Goal: Task Accomplishment & Management: Use online tool/utility

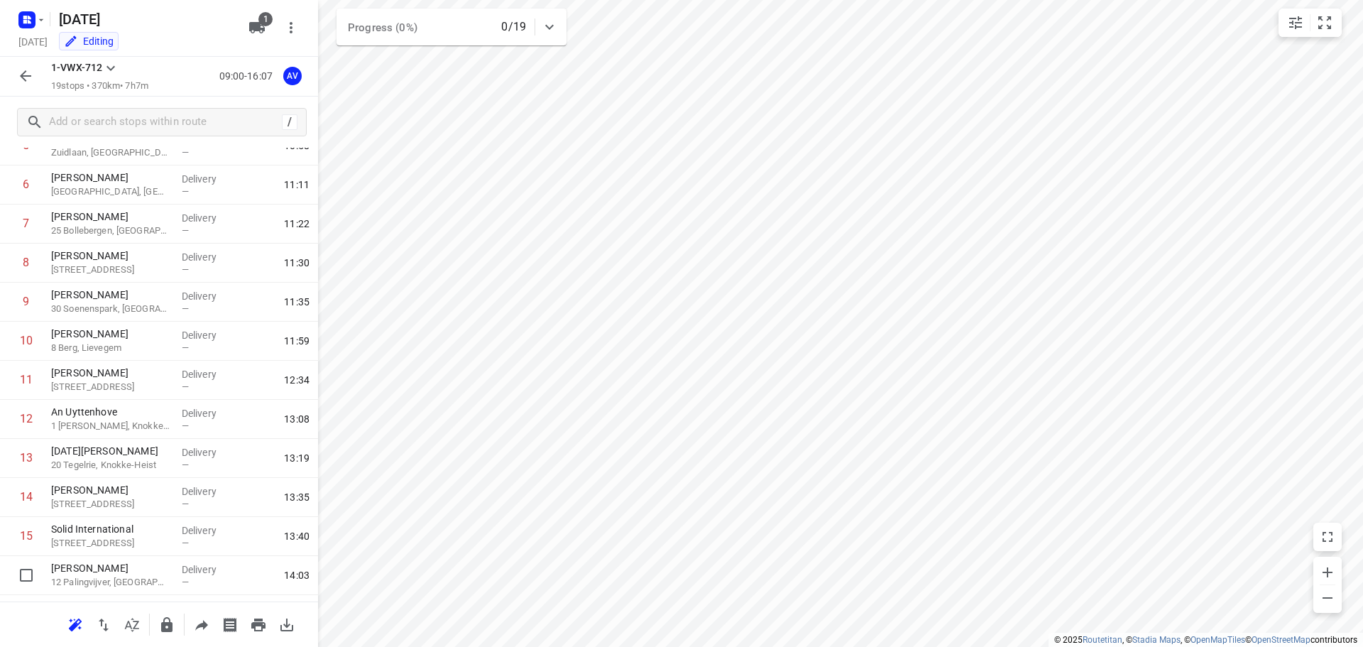
scroll to position [398, 0]
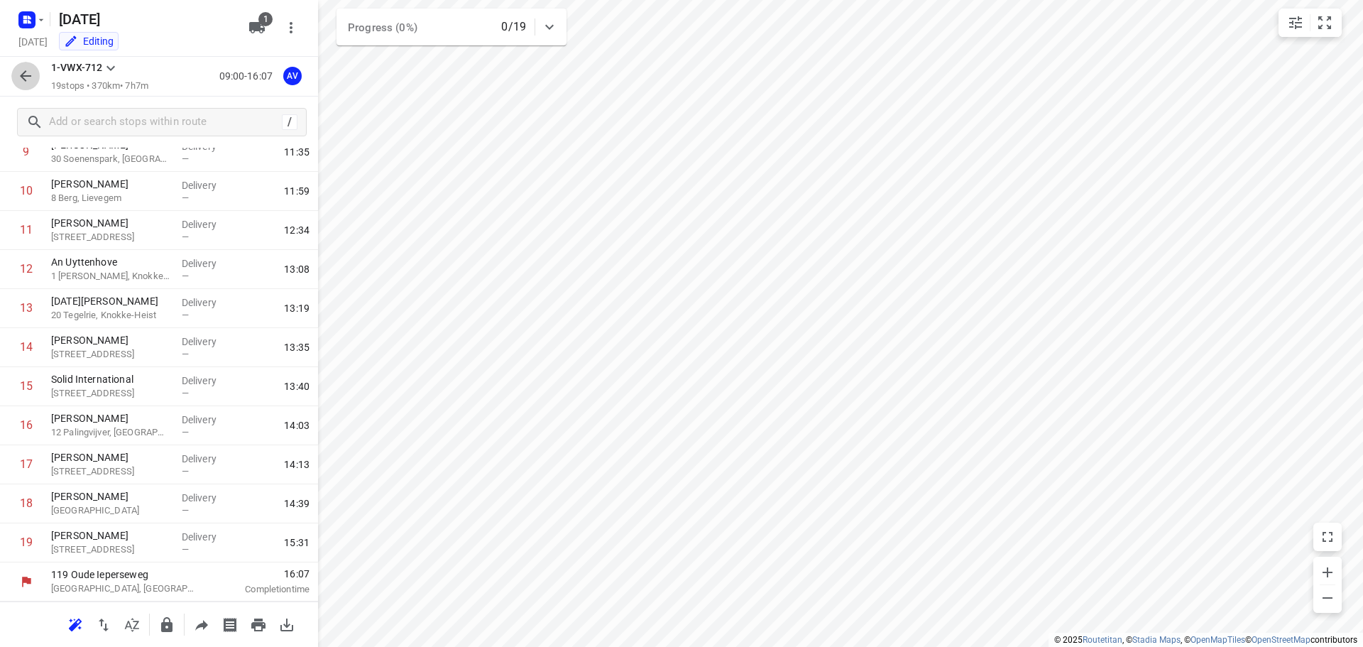
click at [25, 71] on icon "button" at bounding box center [25, 75] width 17 height 17
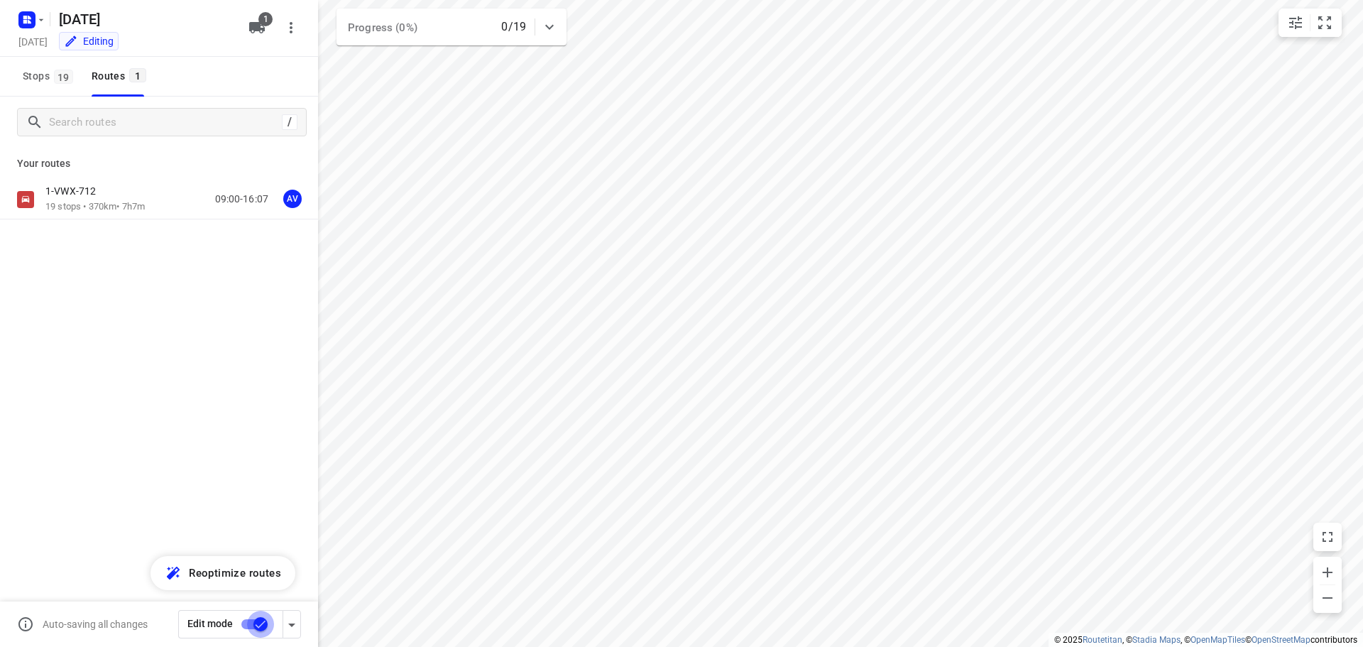
click at [250, 621] on input "checkbox" at bounding box center [260, 624] width 81 height 27
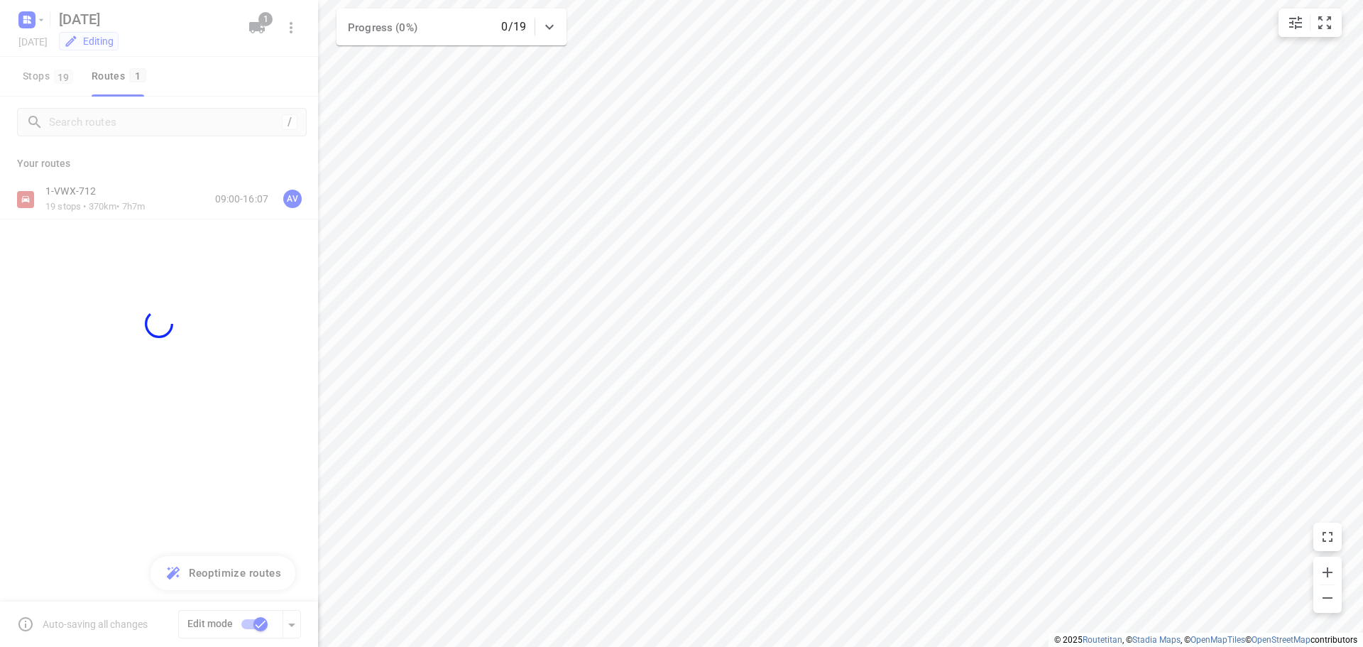
checkbox input "false"
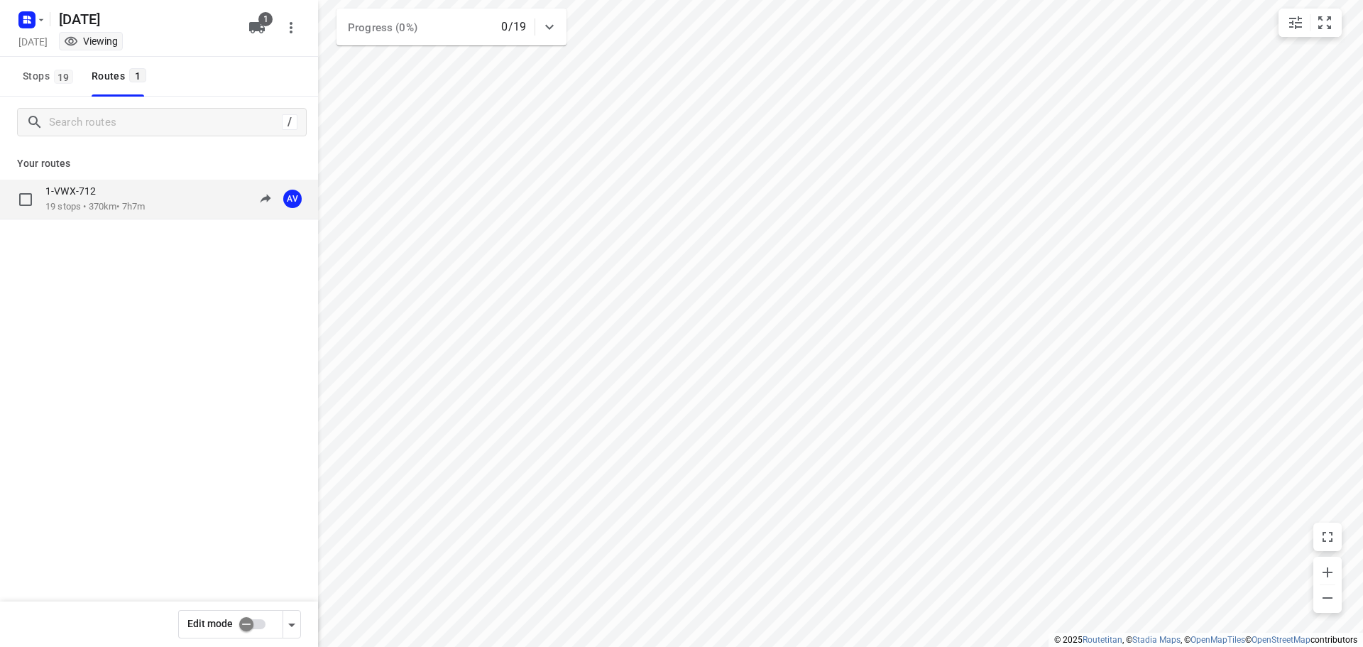
click at [165, 201] on div "1-VWX-712 19 stops • 370km • 7h7m 09:00-16:07 AV" at bounding box center [181, 199] width 273 height 29
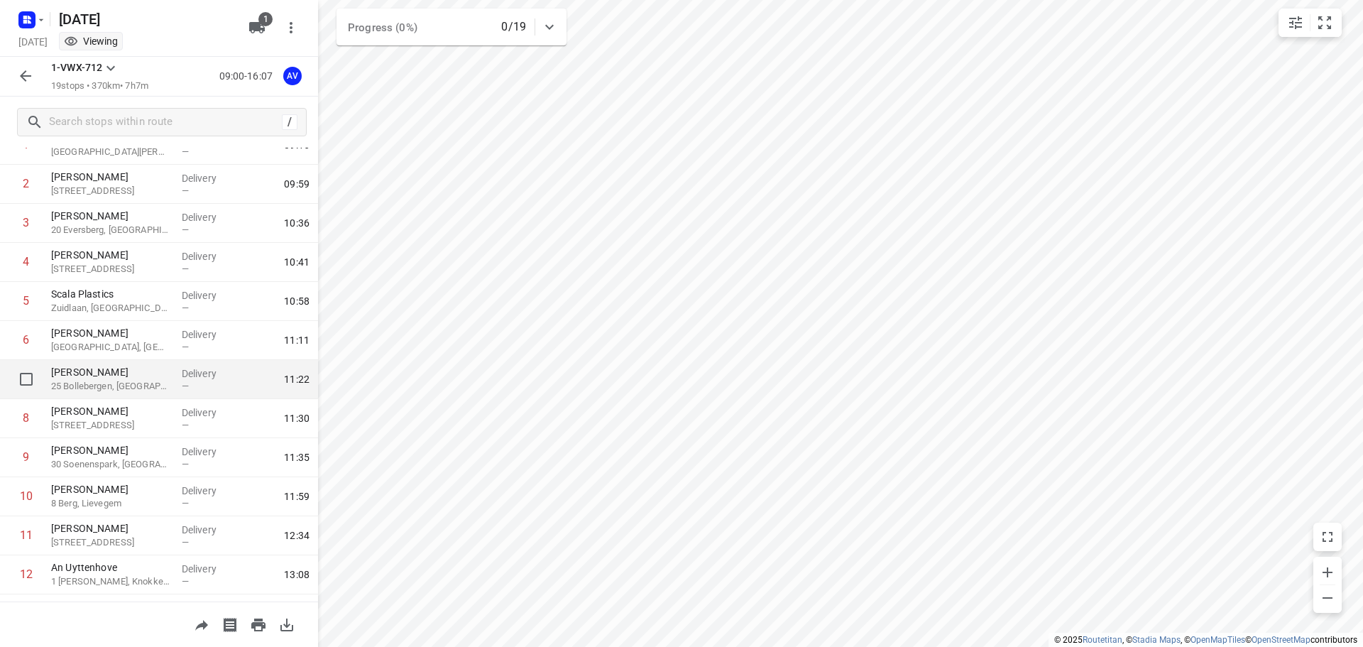
scroll to position [355, 0]
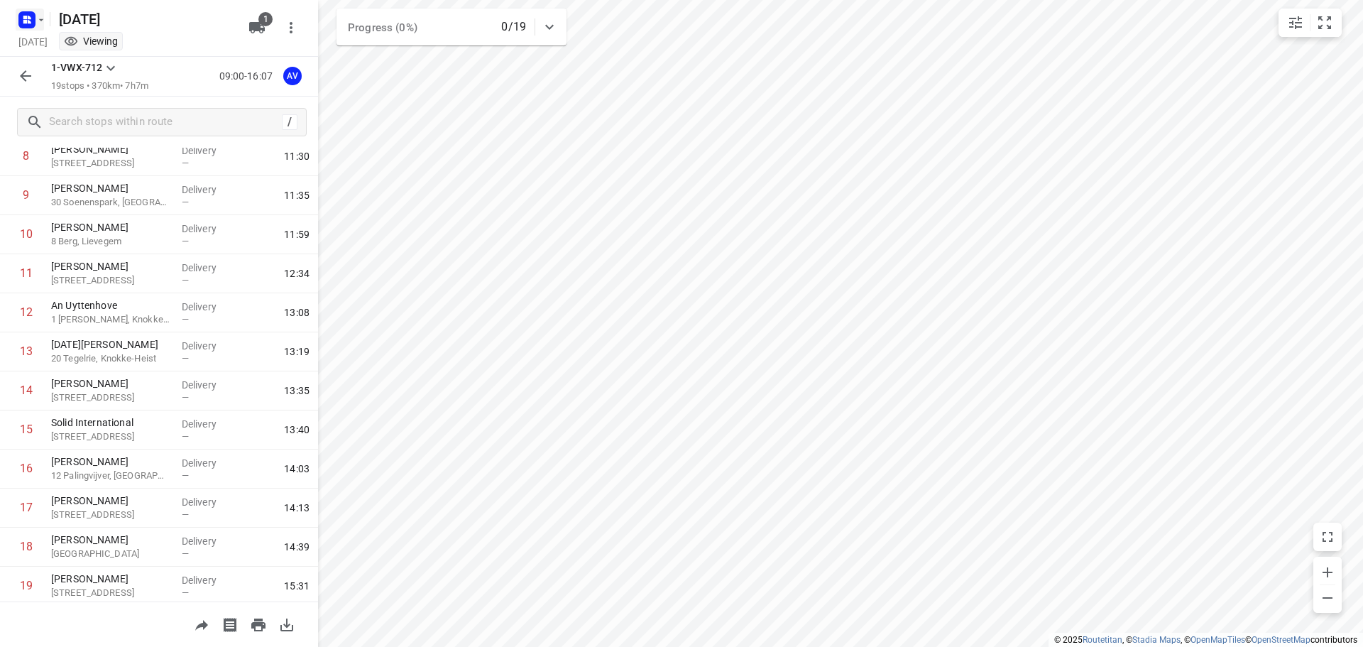
click at [40, 21] on icon "button" at bounding box center [41, 19] width 11 height 11
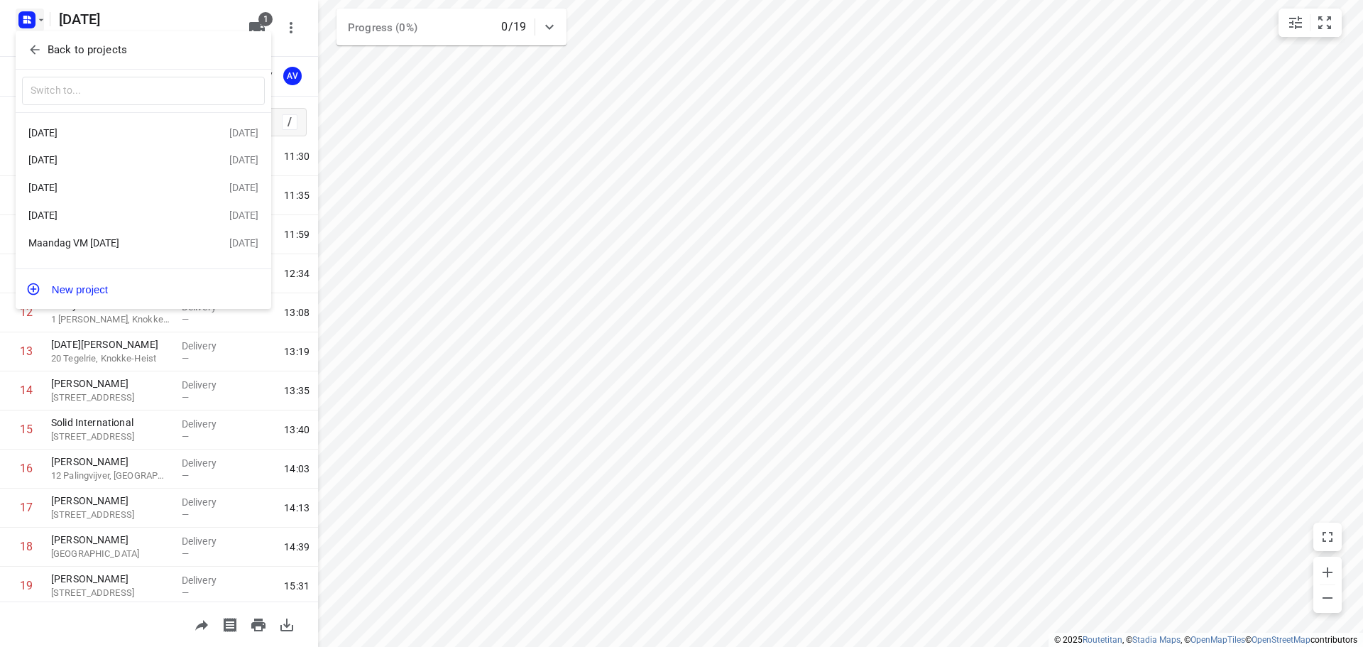
click at [111, 163] on div "[DATE]" at bounding box center [109, 159] width 163 height 11
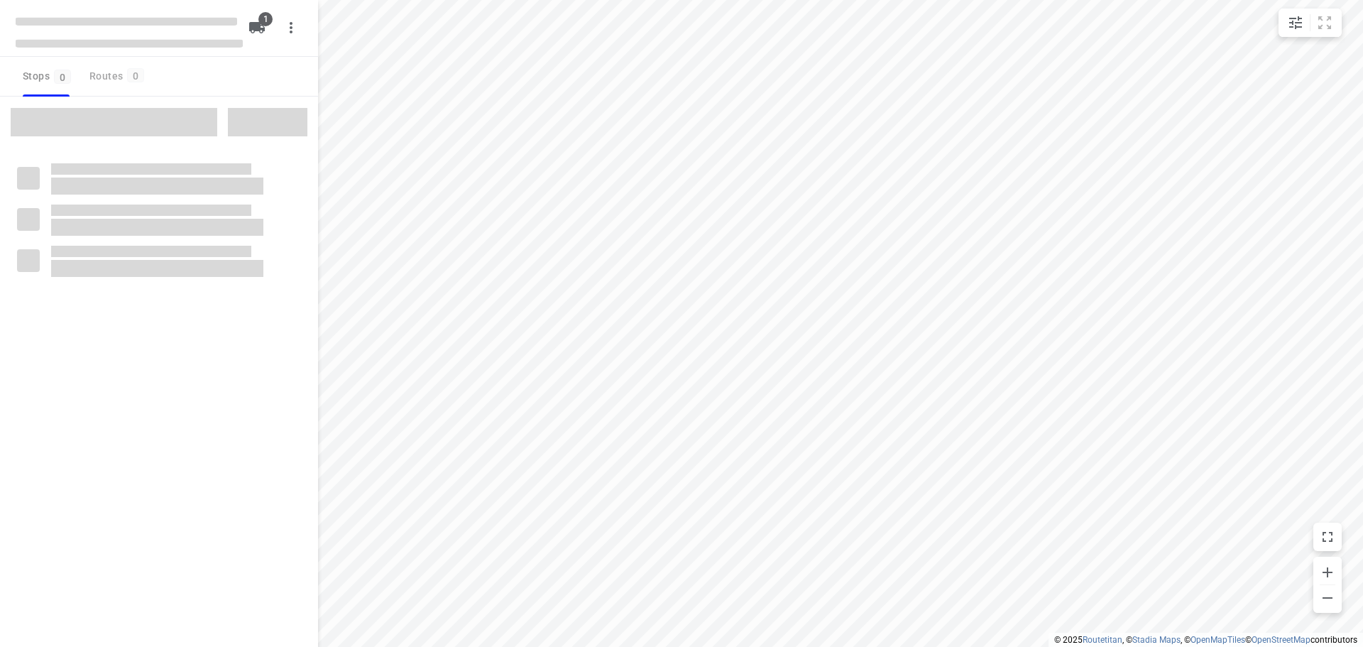
type input "distance"
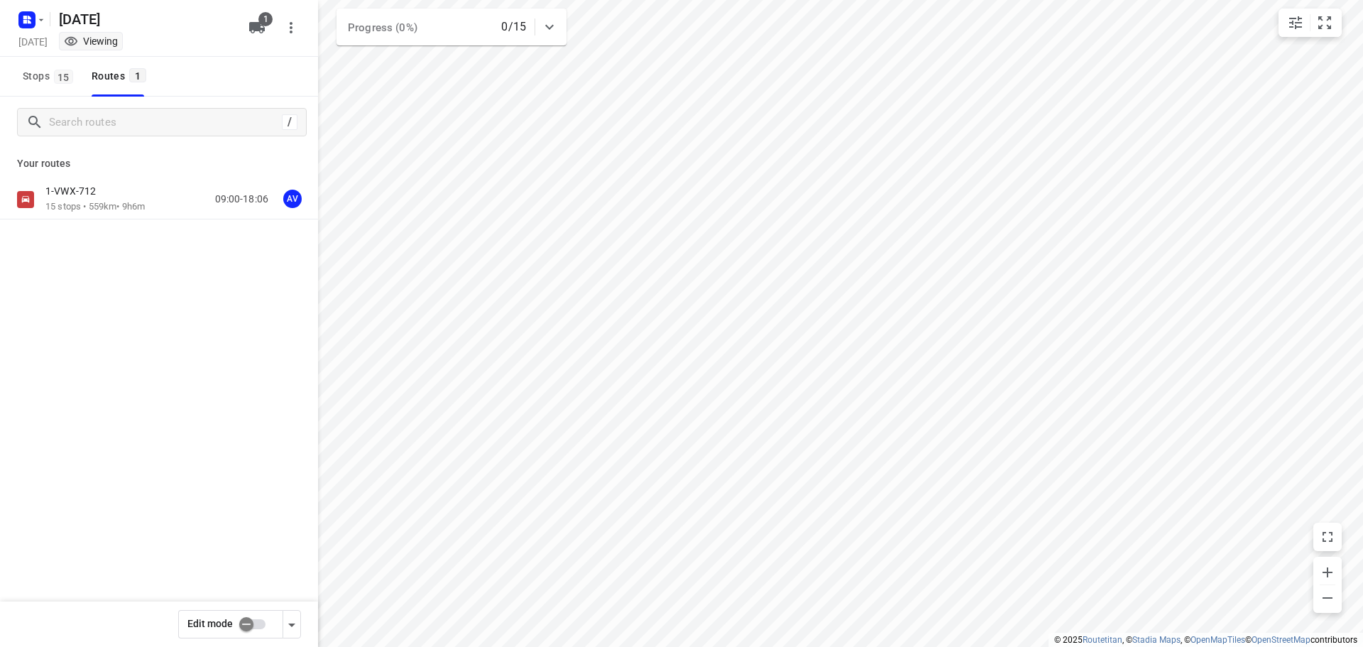
click at [257, 622] on input "checkbox" at bounding box center [246, 624] width 81 height 27
checkbox input "true"
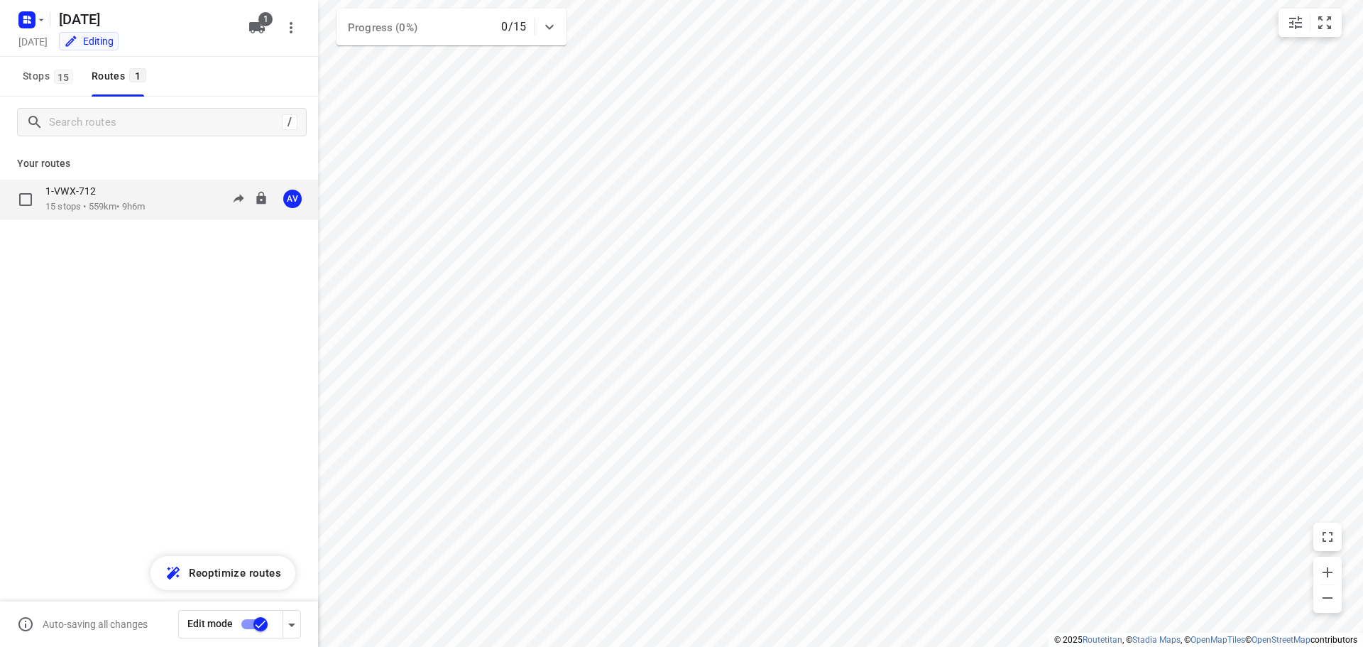
click at [180, 197] on div "1-VWX-712 15 stops • 559km • 9h6m 09:00-18:06 AV" at bounding box center [181, 199] width 273 height 29
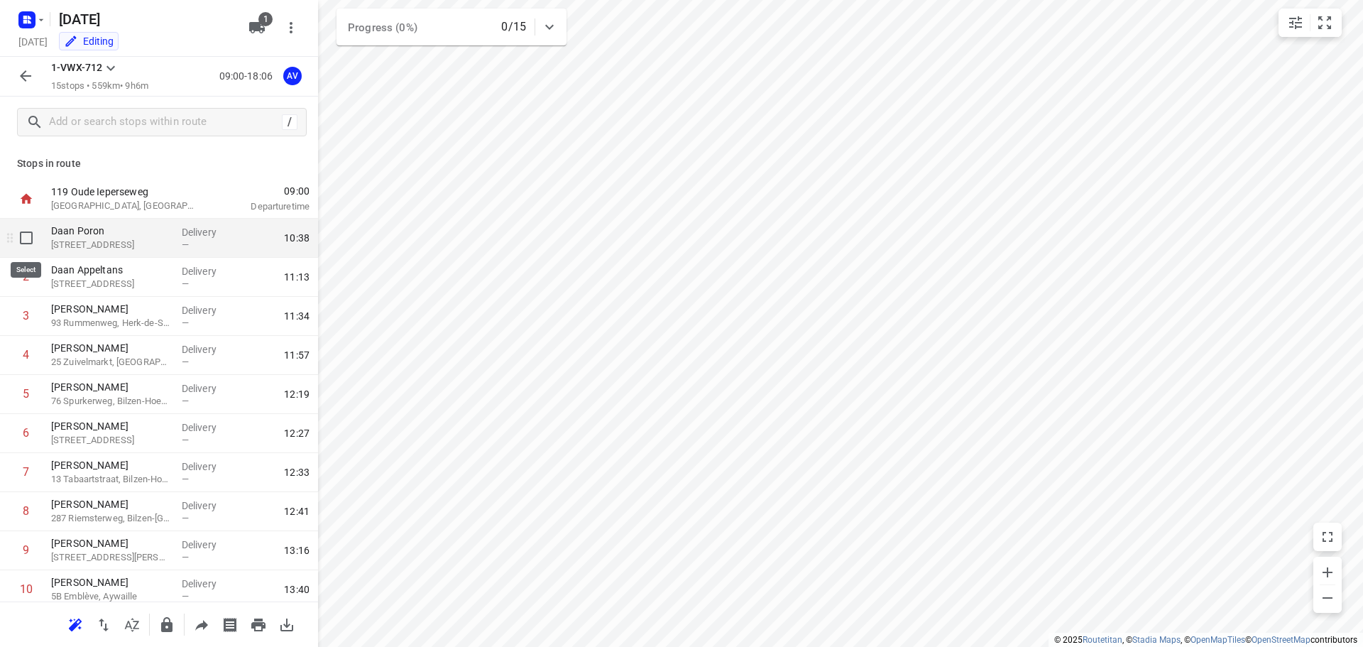
click at [25, 239] on input "checkbox" at bounding box center [26, 238] width 28 height 28
checkbox input "true"
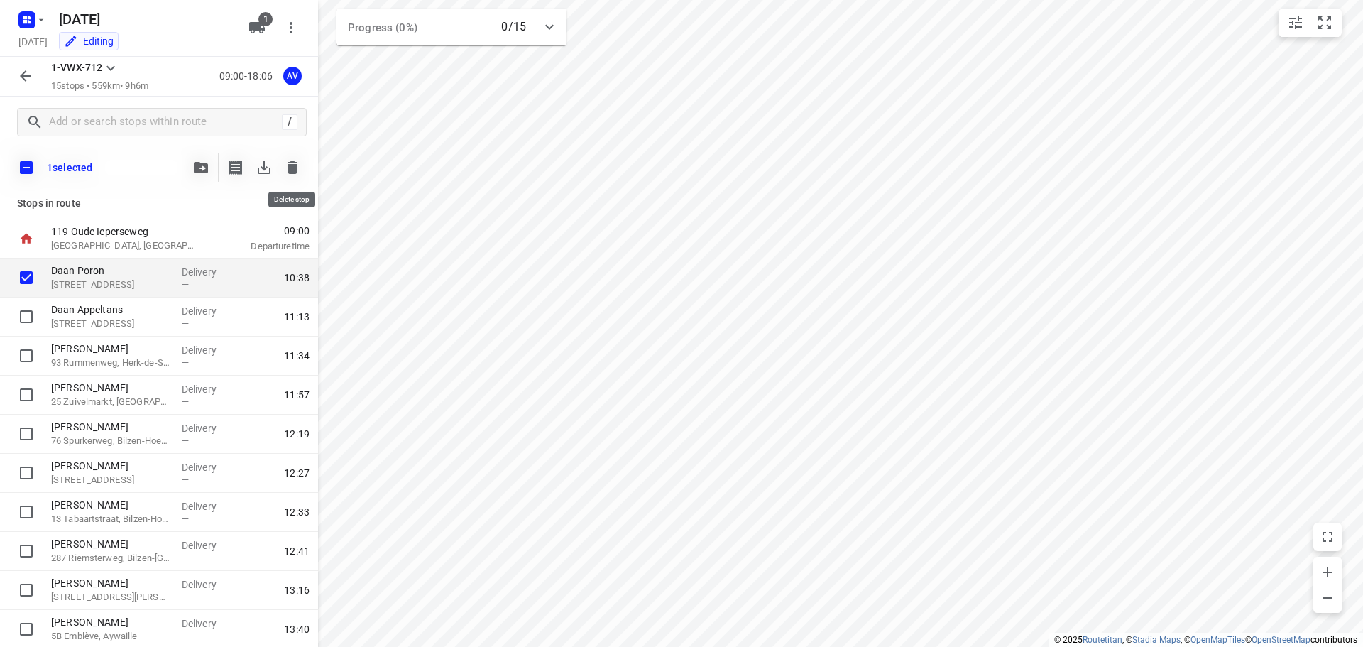
click at [295, 165] on icon "button" at bounding box center [293, 167] width 10 height 13
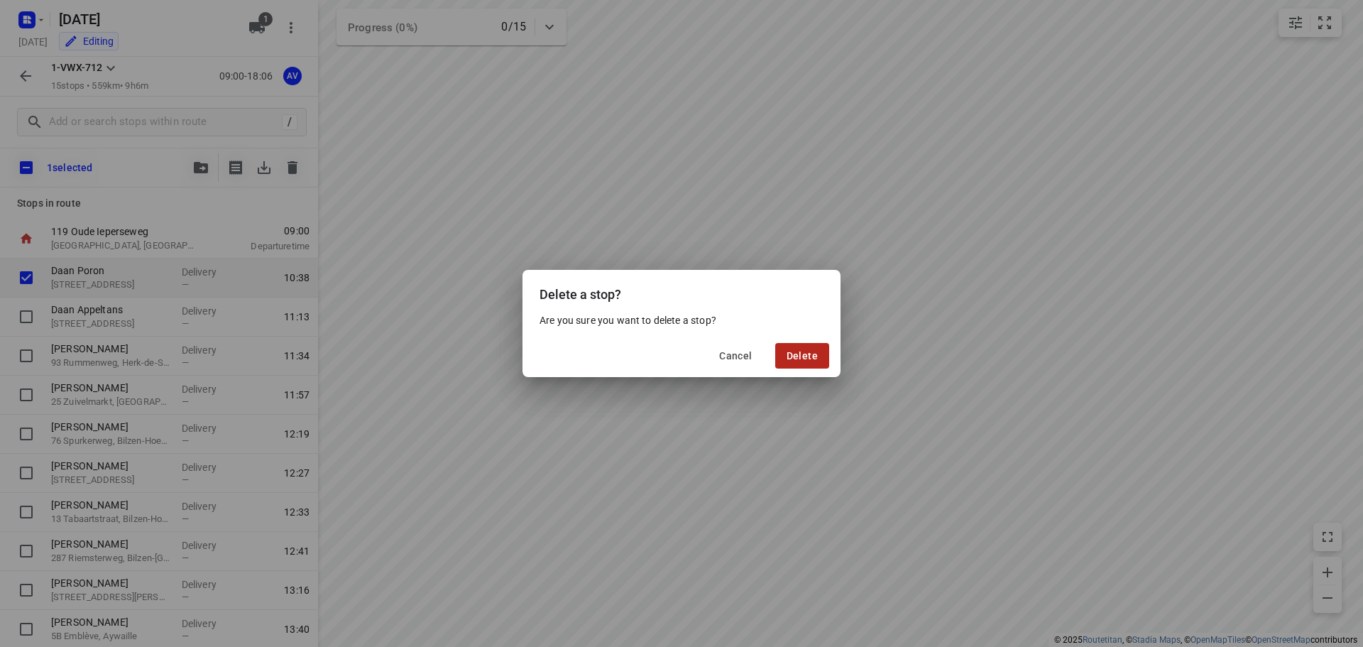
click at [810, 352] on span "Delete" at bounding box center [802, 355] width 31 height 11
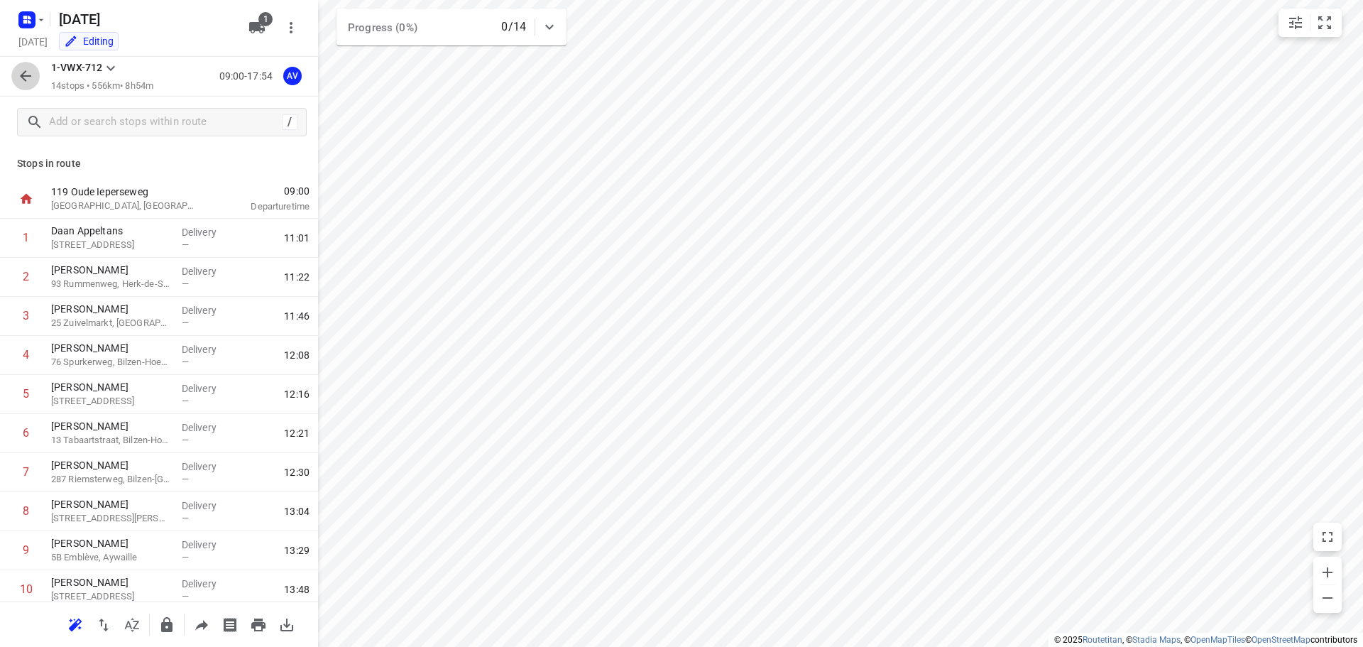
click at [28, 72] on icon "button" at bounding box center [25, 75] width 17 height 17
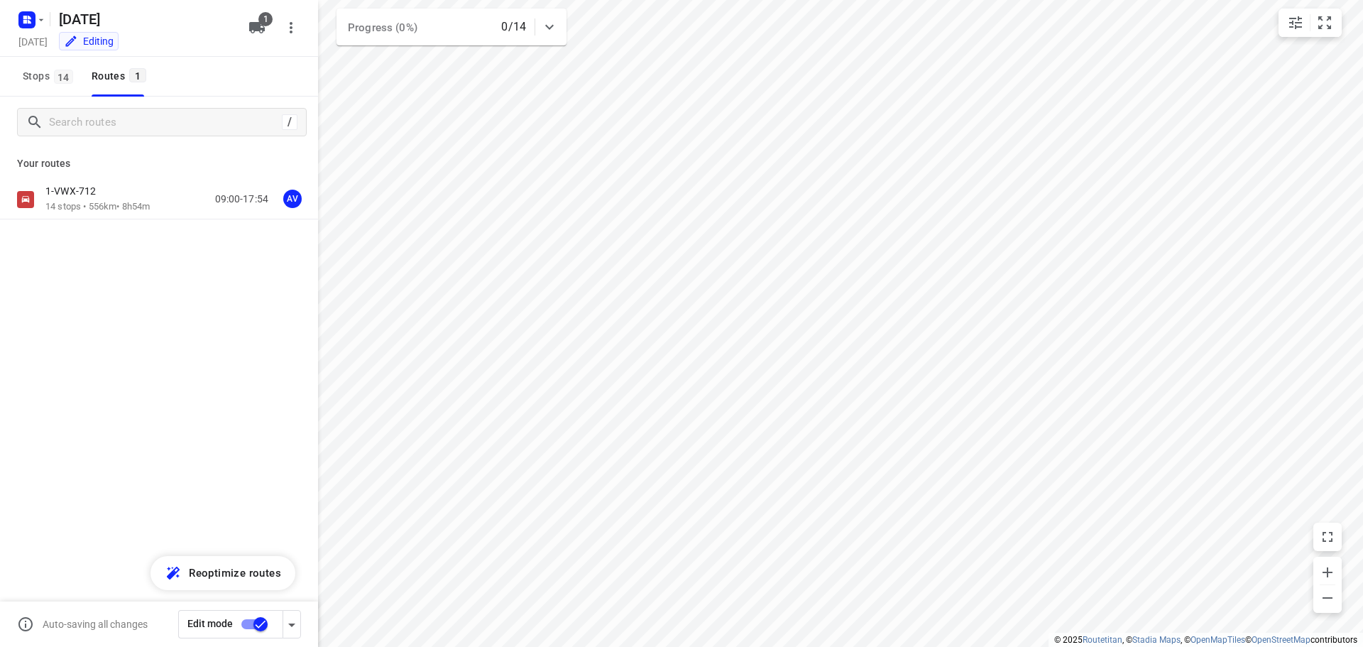
click at [249, 624] on input "checkbox" at bounding box center [260, 624] width 81 height 27
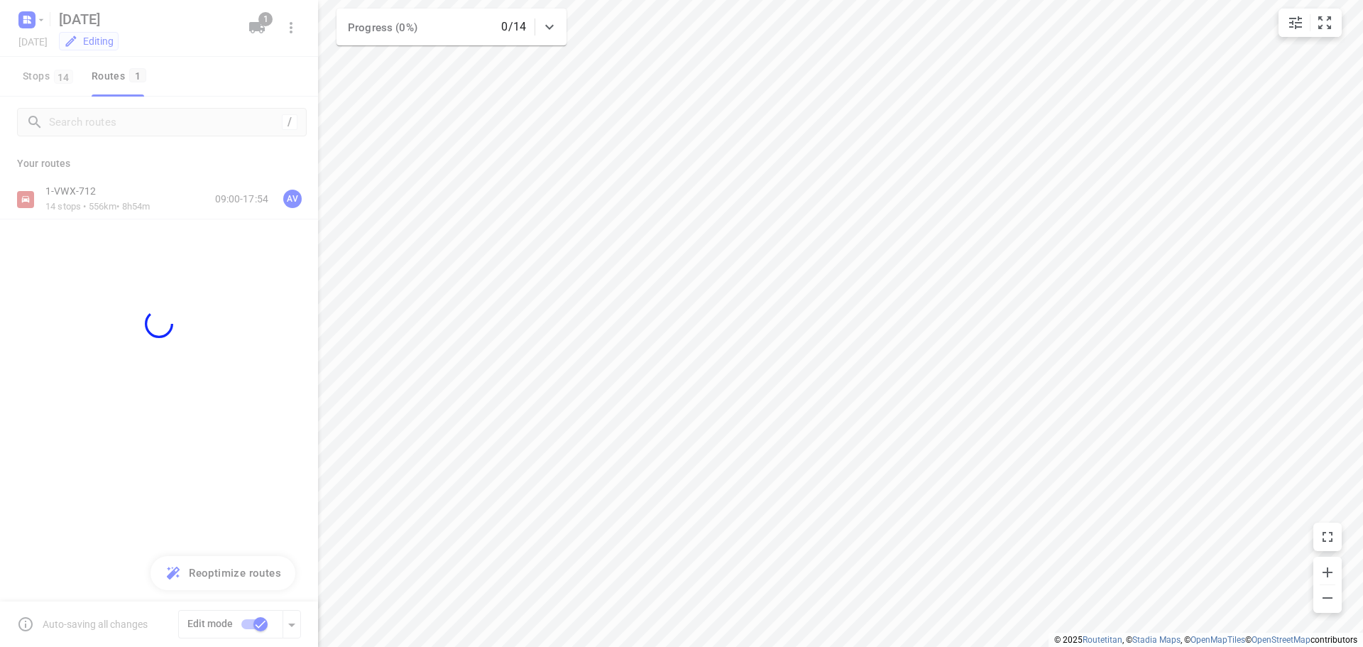
checkbox input "false"
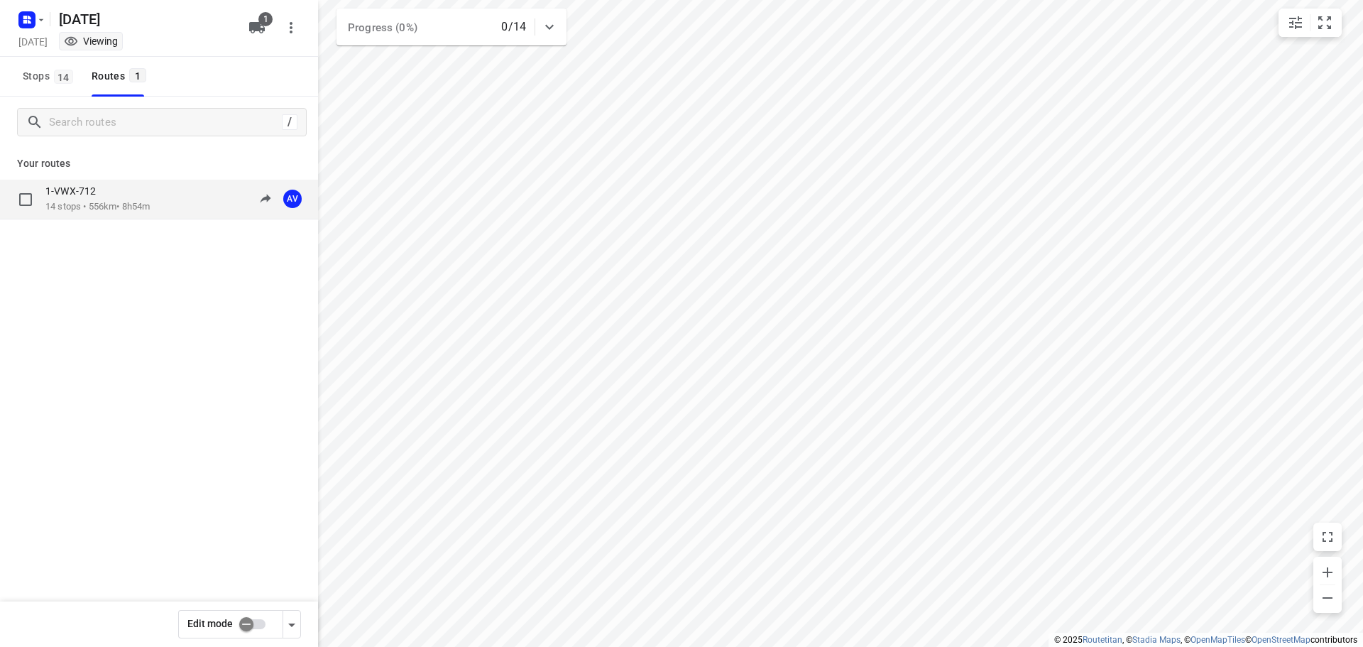
click at [161, 199] on div "1-VWX-712 14 stops • 556km • 8h54m 09:00-17:54 AV" at bounding box center [181, 199] width 273 height 29
